Goal: Transaction & Acquisition: Purchase product/service

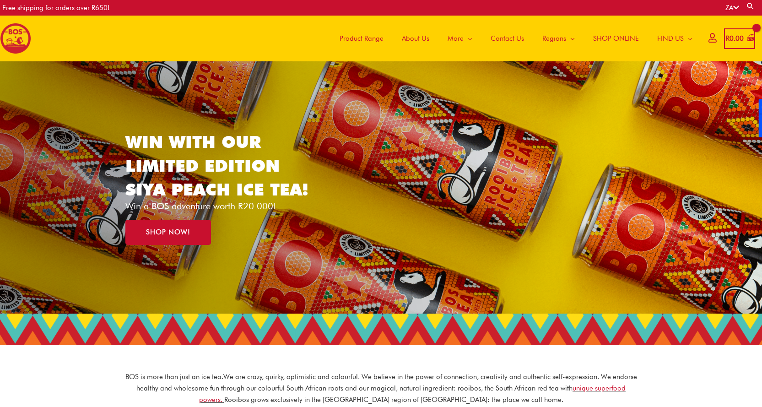
click at [362, 39] on span "Product Range" at bounding box center [362, 38] width 44 height 27
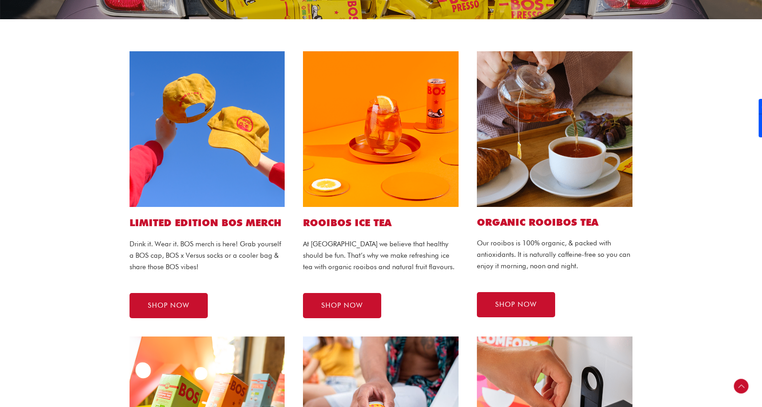
scroll to position [182, 0]
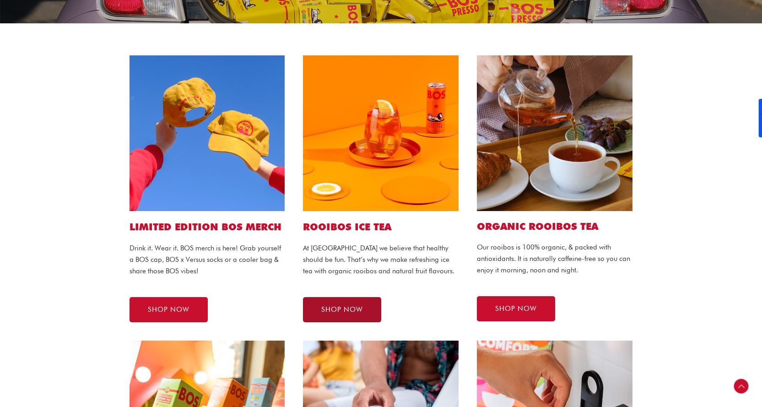
click at [350, 305] on link "SHOP NOW" at bounding box center [342, 309] width 78 height 25
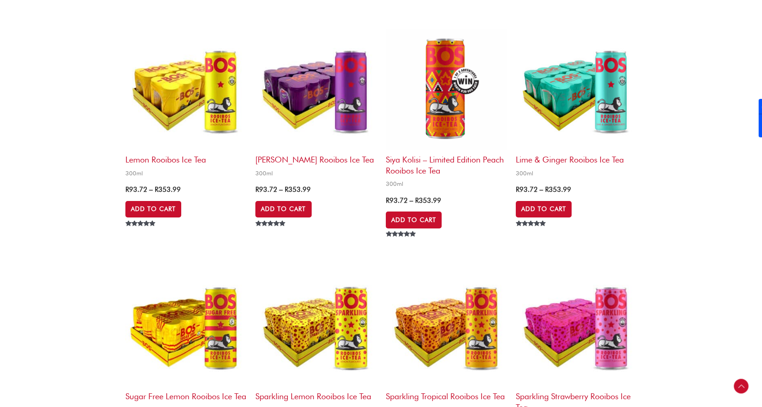
scroll to position [961, 0]
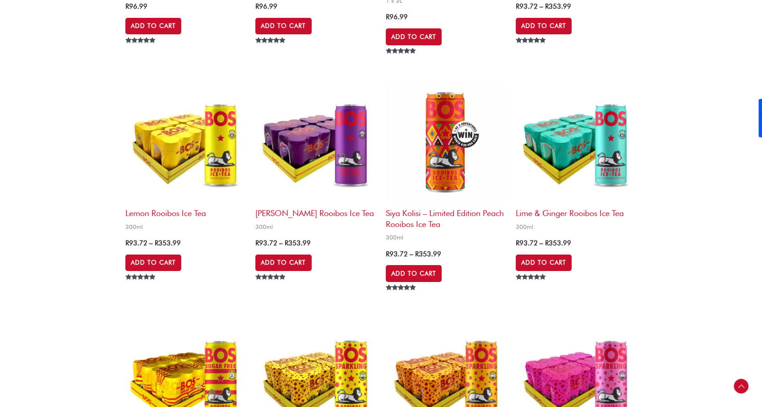
click at [461, 137] on img at bounding box center [446, 142] width 121 height 121
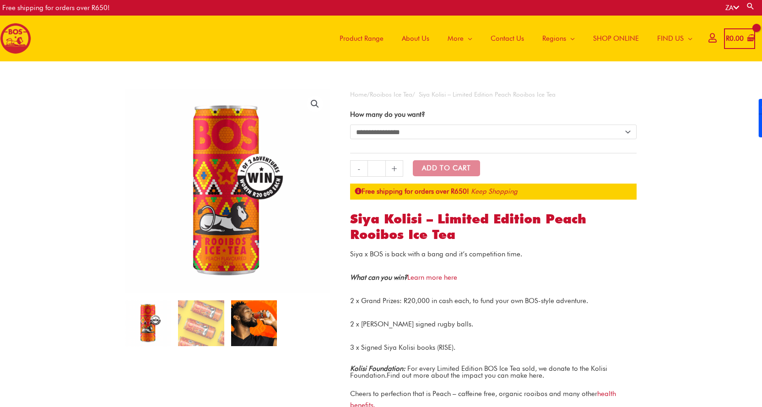
click at [260, 315] on img at bounding box center [254, 323] width 46 height 46
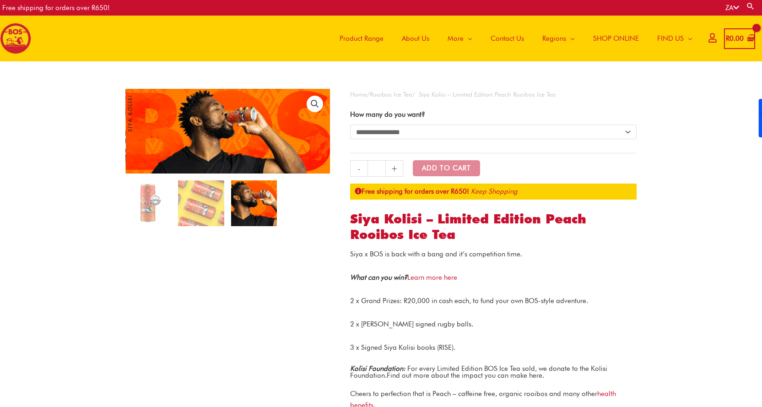
click at [316, 103] on link "🔍" at bounding box center [315, 104] width 16 height 16
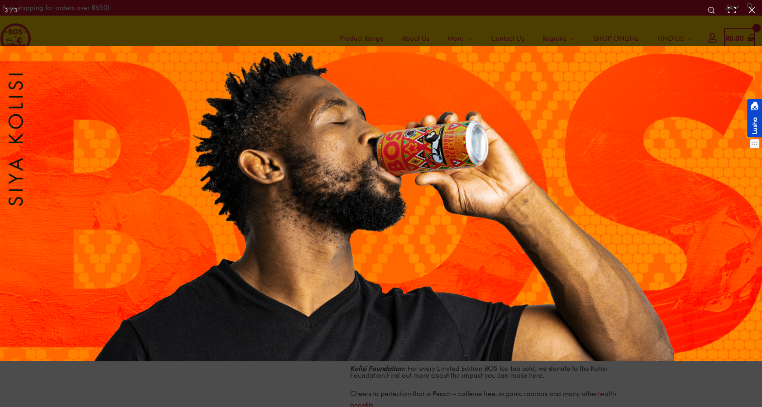
click at [755, 128] on div at bounding box center [755, 118] width 15 height 38
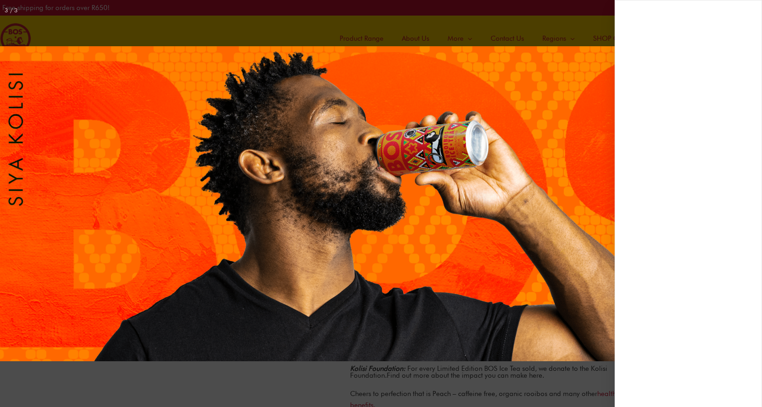
click at [582, 12] on div "3 / 3" at bounding box center [381, 10] width 762 height 20
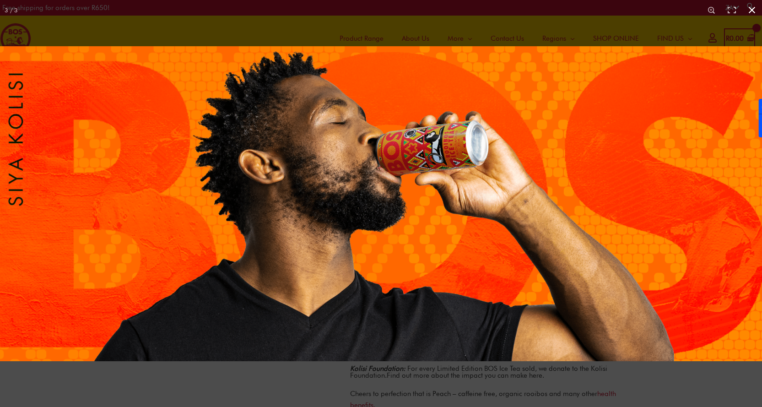
click at [752, 9] on button "Close (Esc)" at bounding box center [752, 10] width 20 height 20
